Goal: Navigation & Orientation: Find specific page/section

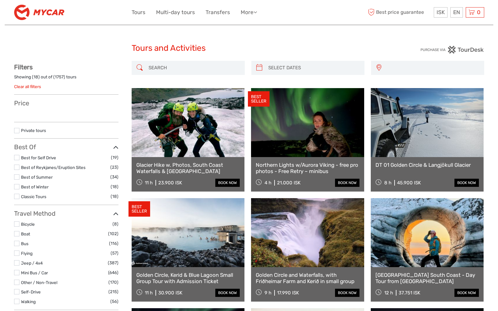
select select
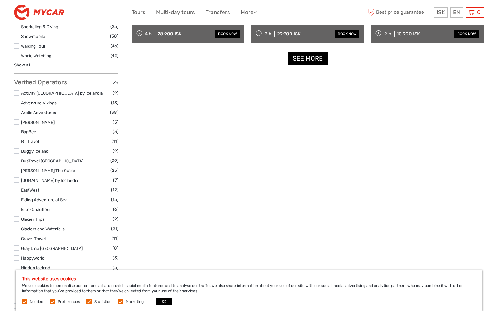
scroll to position [700, 0]
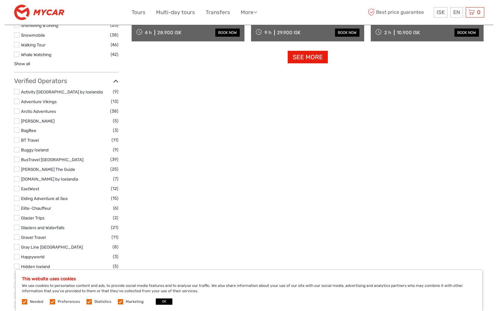
click at [308, 59] on link "See more" at bounding box center [308, 57] width 40 height 13
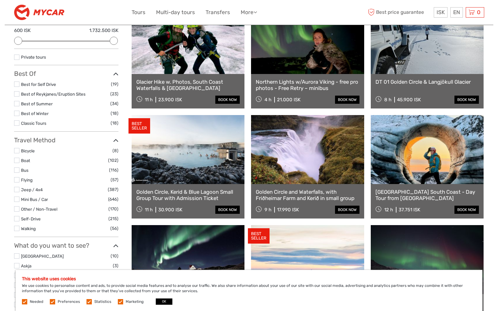
scroll to position [0, 0]
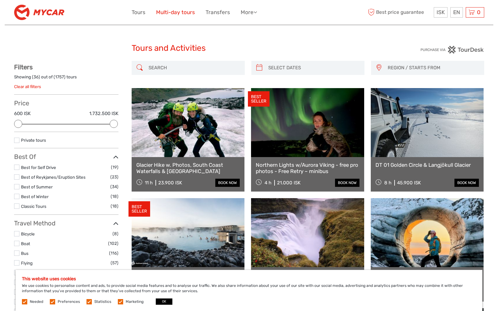
click at [171, 12] on link "Multi-day tours" at bounding box center [175, 12] width 39 height 9
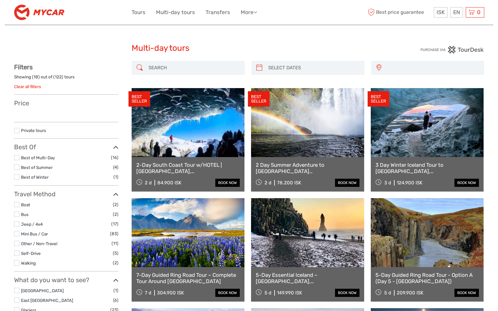
select select
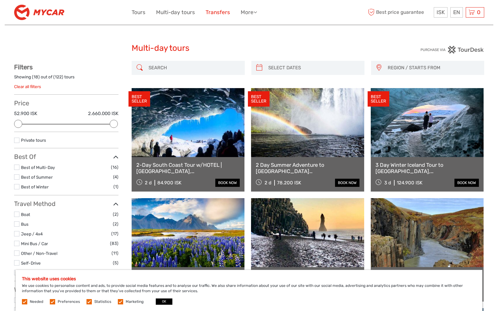
click at [213, 13] on link "Transfers" at bounding box center [218, 12] width 24 height 9
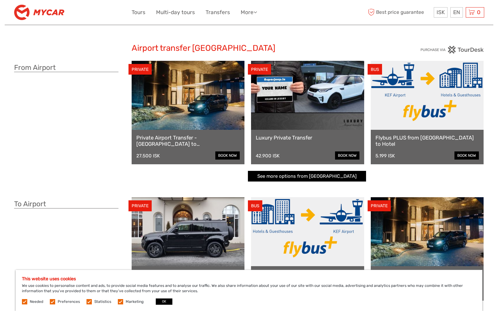
click at [37, 11] on img at bounding box center [39, 12] width 50 height 15
